Goal: Information Seeking & Learning: Learn about a topic

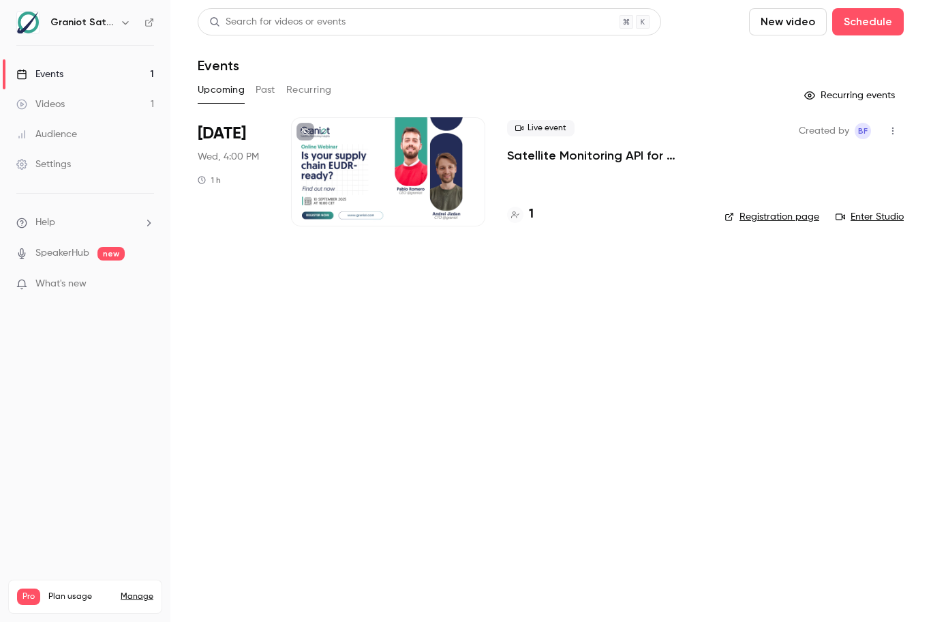
click at [53, 104] on div "Videos" at bounding box center [40, 104] width 48 height 14
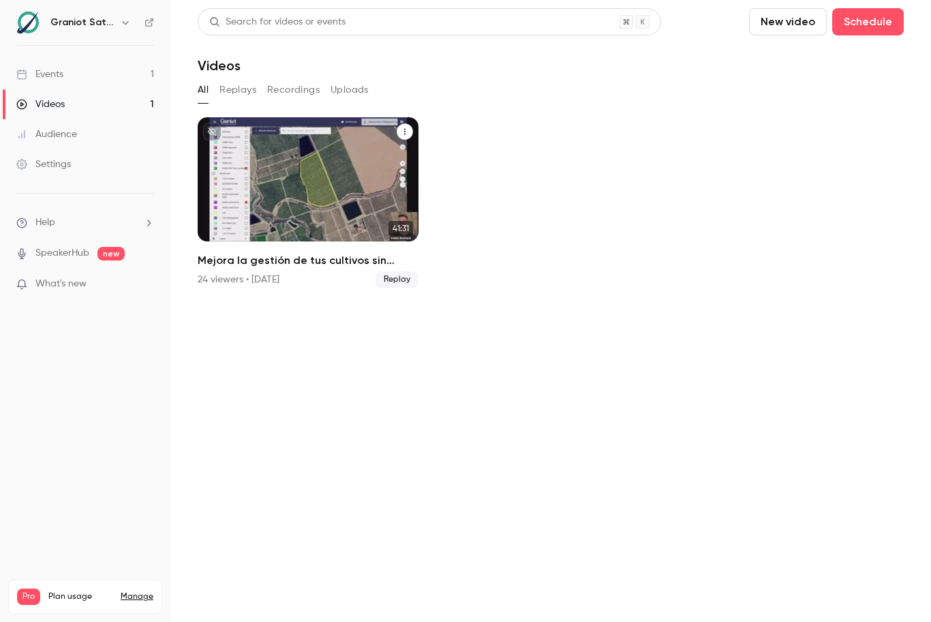
click at [317, 210] on div "Mejora la gestión de tus cultivos sin complicarte | Webinar Graniot" at bounding box center [308, 179] width 221 height 124
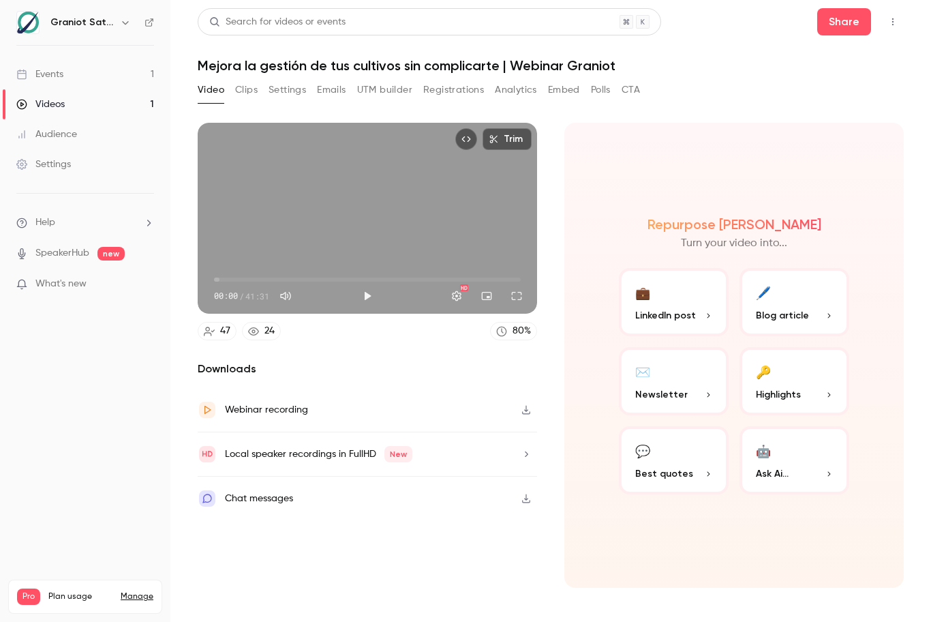
click at [515, 91] on button "Analytics" at bounding box center [516, 90] width 42 height 22
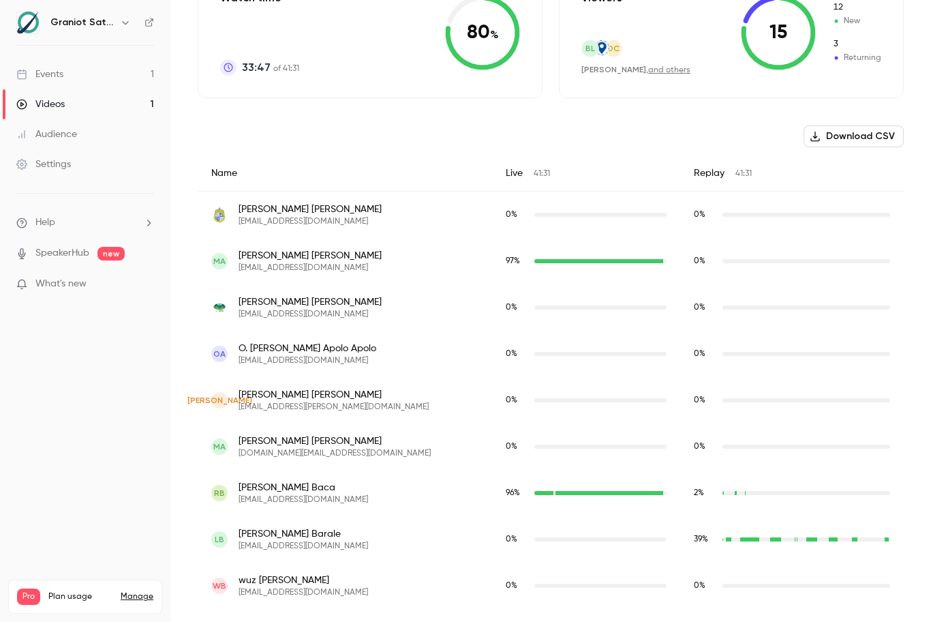
scroll to position [498, 0]
